Goal: Understand process/instructions: Learn how to perform a task or action

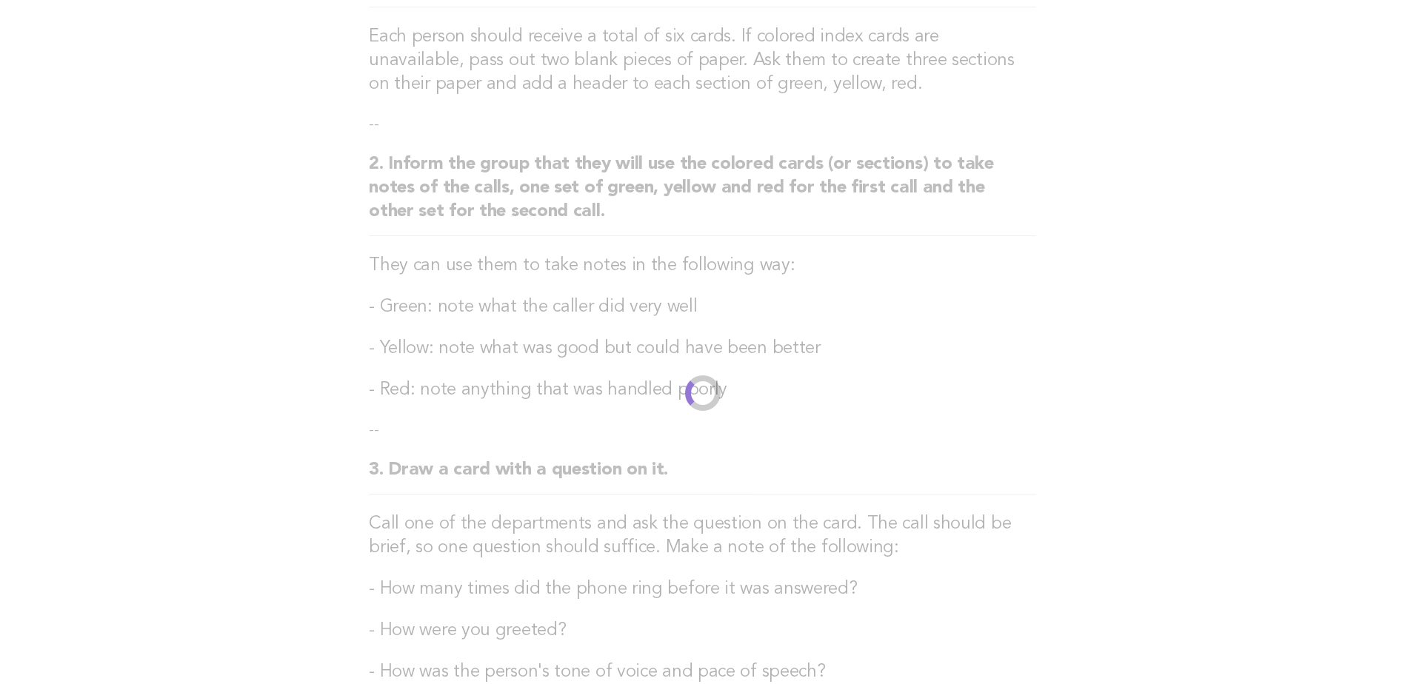
scroll to position [519, 0]
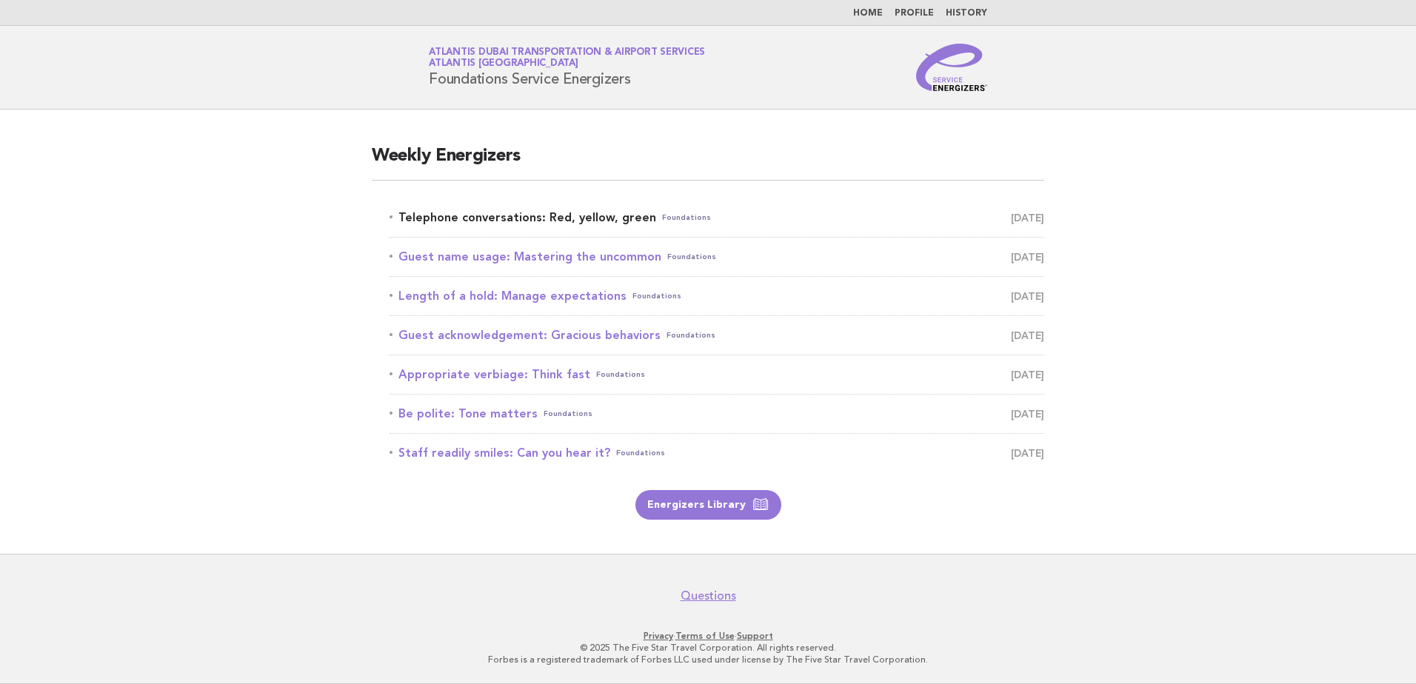
click at [491, 215] on link "Telephone conversations: Red, yellow, green Foundations September 15" at bounding box center [717, 217] width 655 height 21
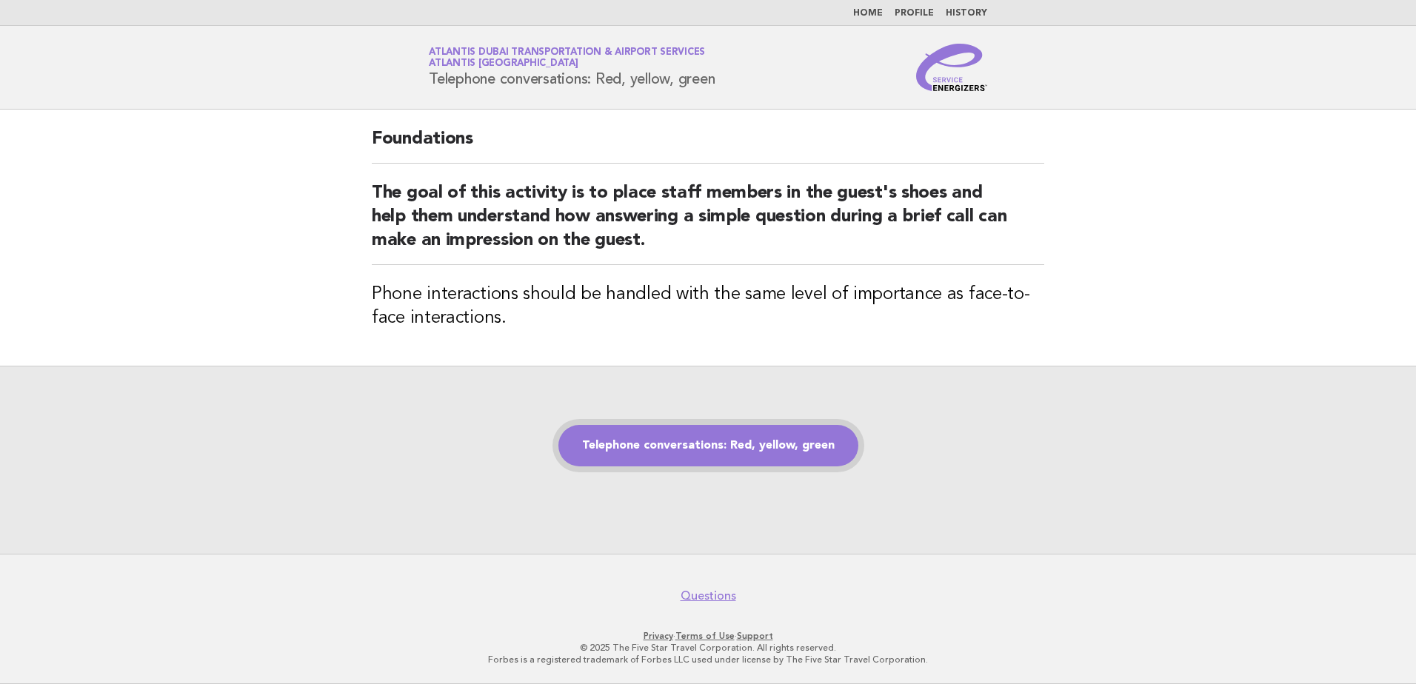
click at [704, 450] on link "Telephone conversations: Red, yellow, green" at bounding box center [709, 445] width 300 height 41
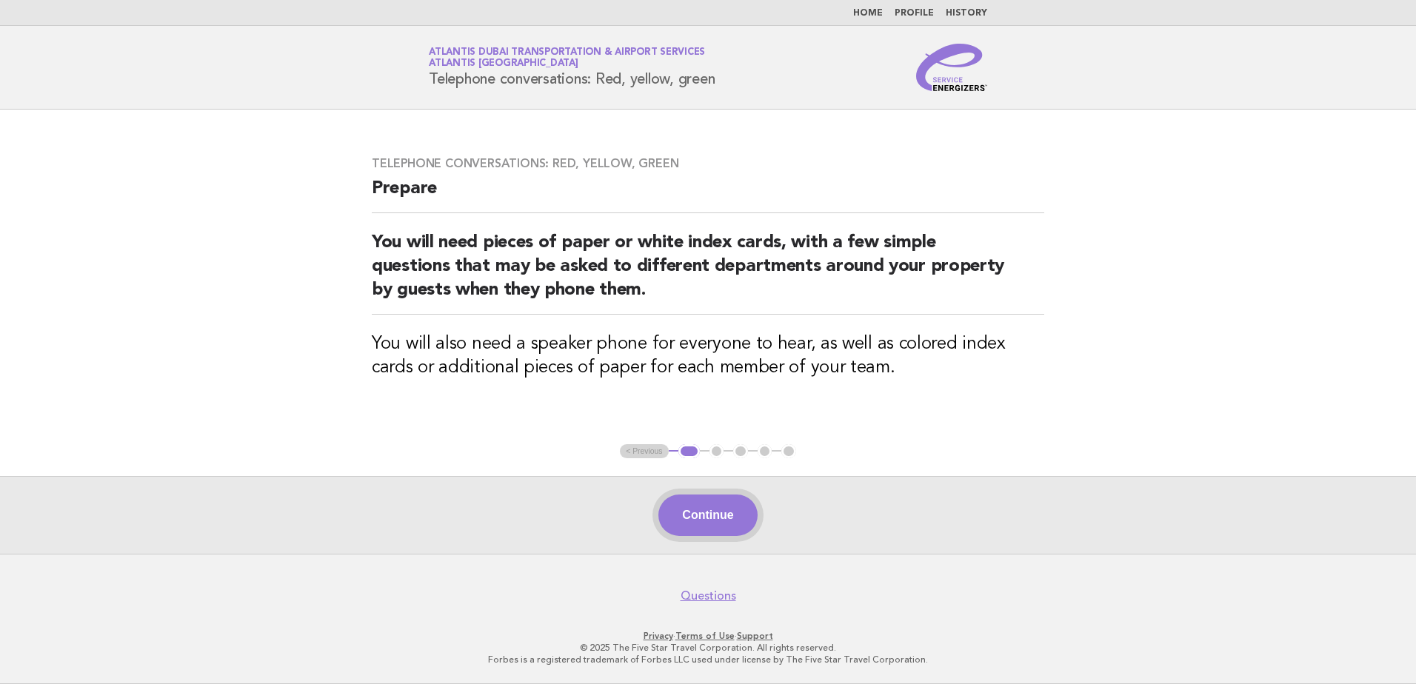
click at [700, 511] on button "Continue" at bounding box center [708, 515] width 99 height 41
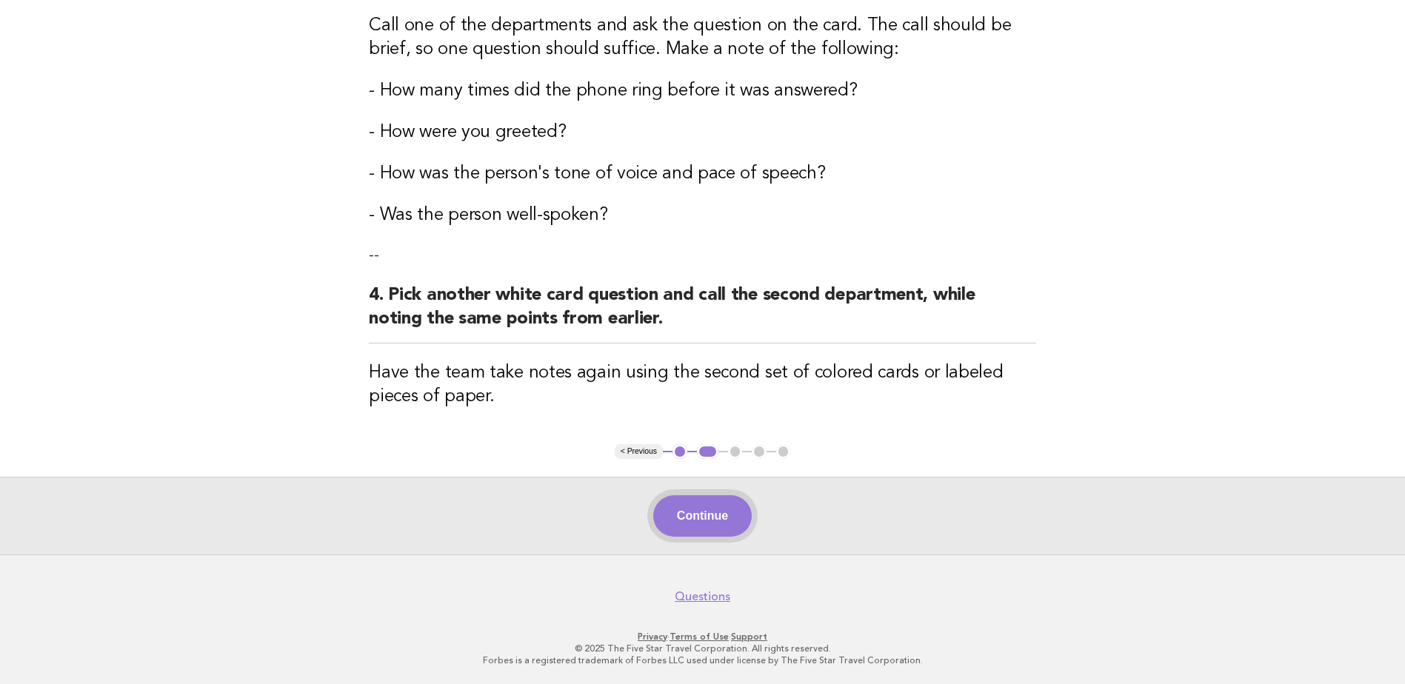
click at [702, 524] on button "Continue" at bounding box center [702, 516] width 99 height 41
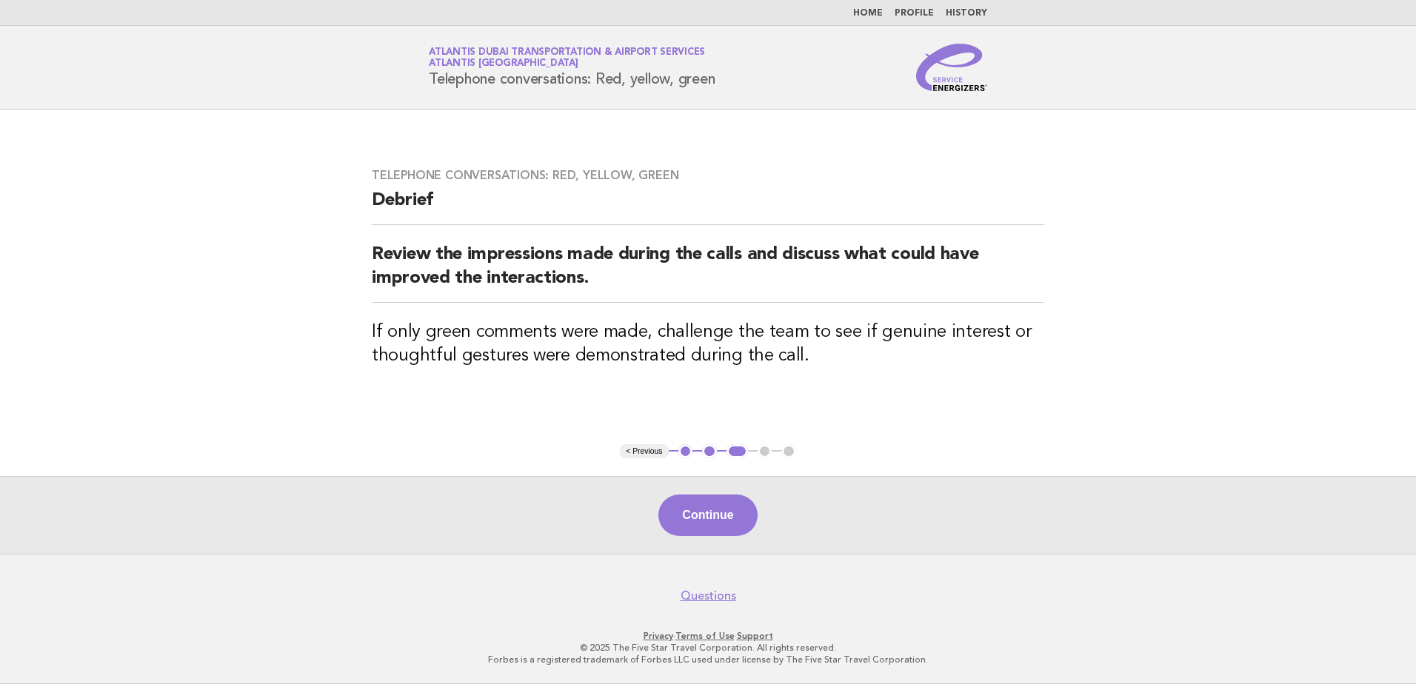
click at [705, 516] on button "Continue" at bounding box center [708, 515] width 99 height 41
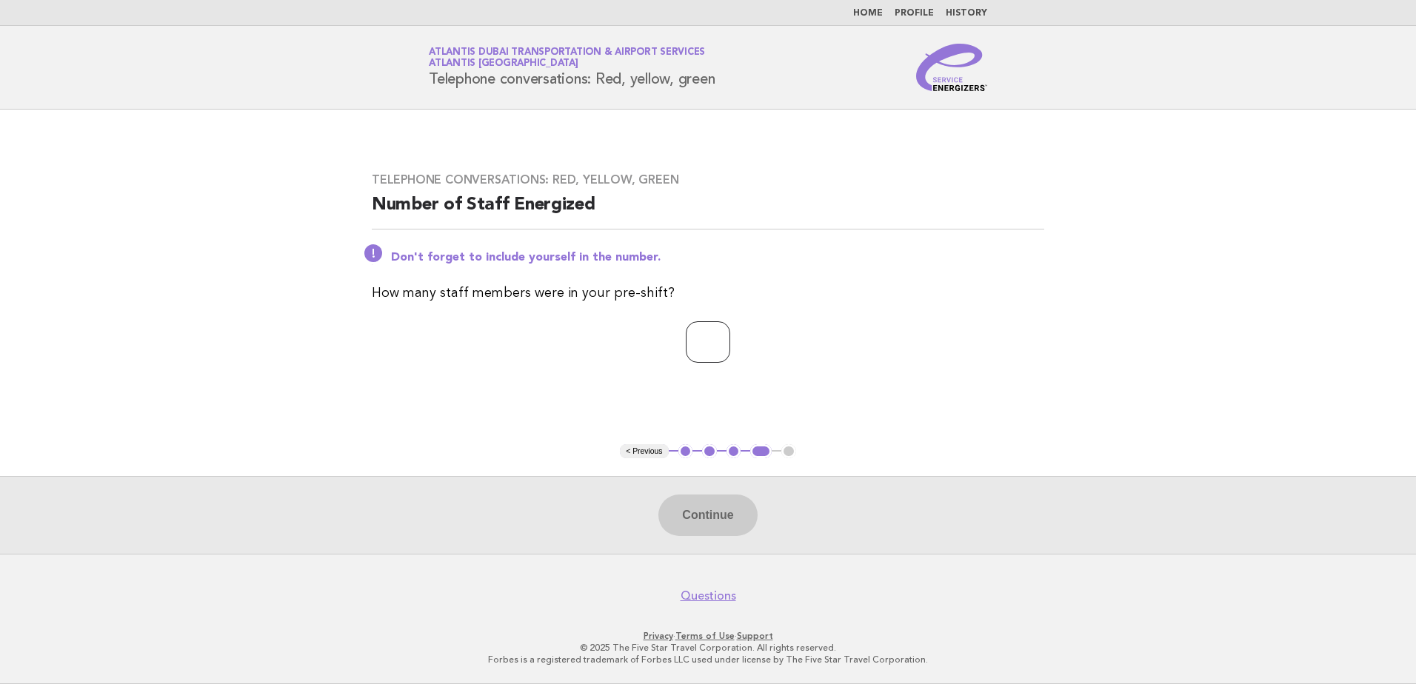
click at [695, 346] on input "number" at bounding box center [708, 341] width 44 height 41
type input "**"
click at [722, 519] on button "Continue" at bounding box center [708, 515] width 99 height 41
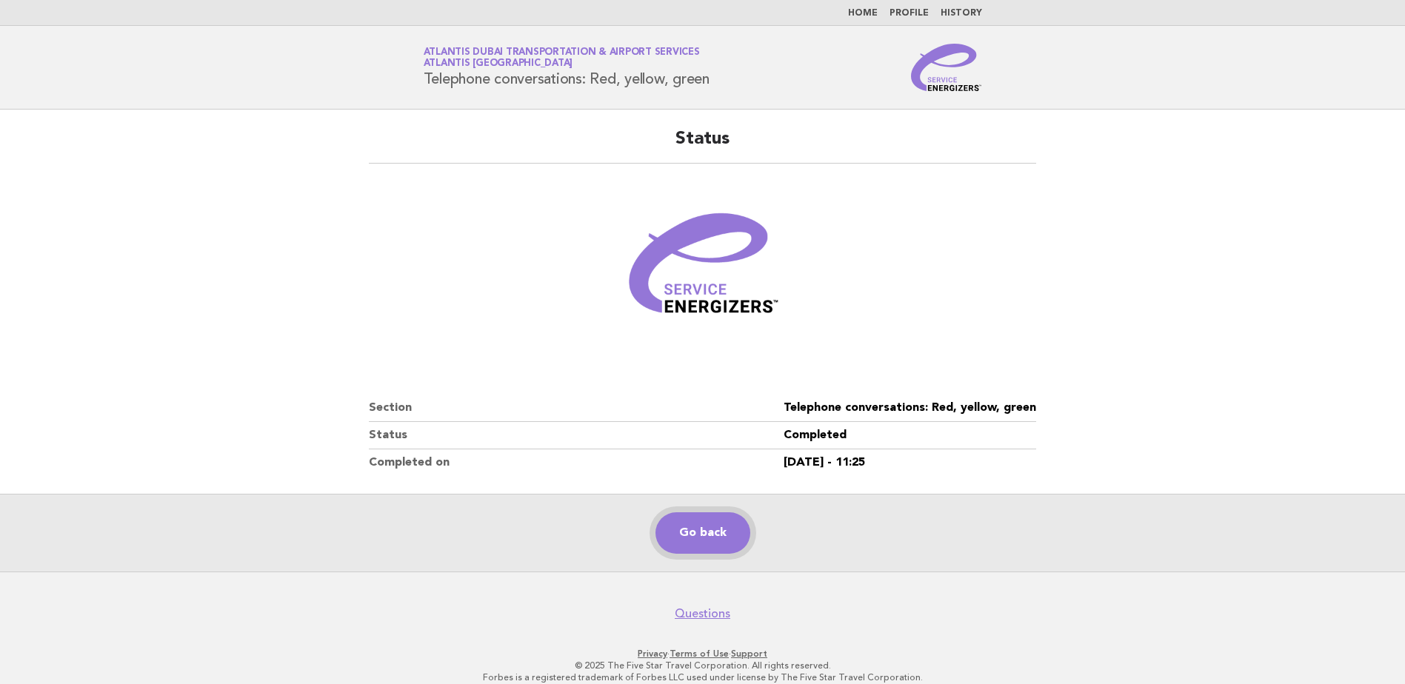
click at [708, 522] on link "Go back" at bounding box center [703, 533] width 95 height 41
